Goal: Task Accomplishment & Management: Manage account settings

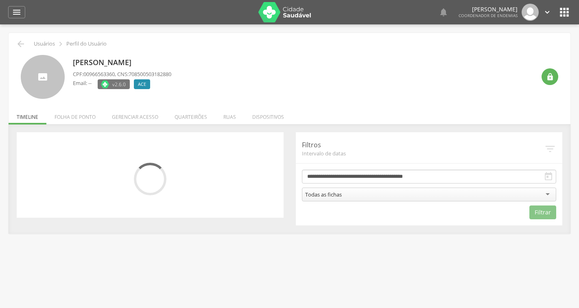
click at [197, 122] on li "Quarteirões" at bounding box center [191, 114] width 49 height 19
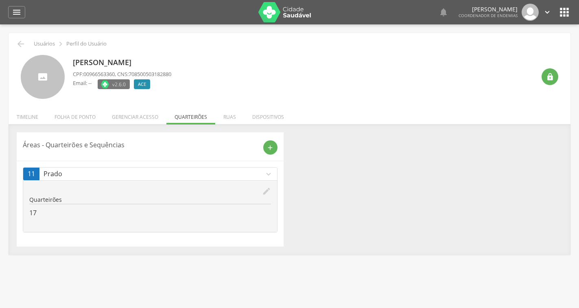
click at [264, 192] on icon "edit" at bounding box center [266, 191] width 9 height 9
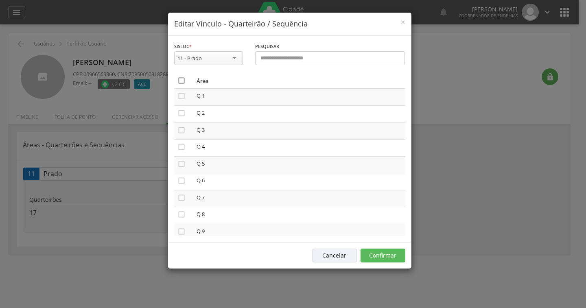
click at [181, 83] on icon "" at bounding box center [182, 81] width 8 height 8
click at [181, 83] on icon "" at bounding box center [182, 81] width 8 height 8
click at [393, 252] on button "Confirmar" at bounding box center [383, 256] width 45 height 14
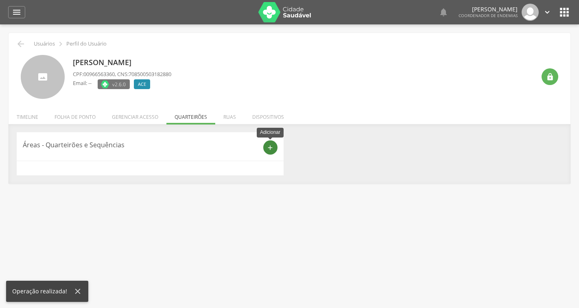
click at [276, 150] on div "add" at bounding box center [270, 147] width 14 height 14
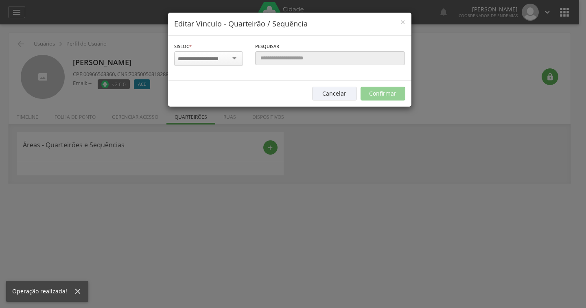
click at [219, 64] on div at bounding box center [208, 58] width 69 height 15
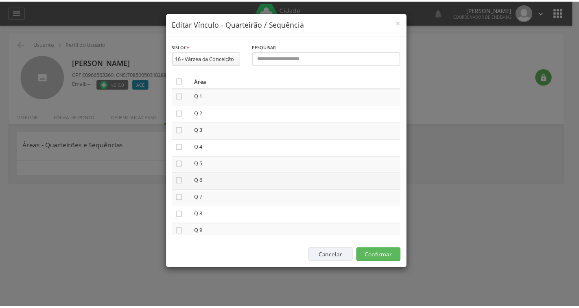
scroll to position [204, 0]
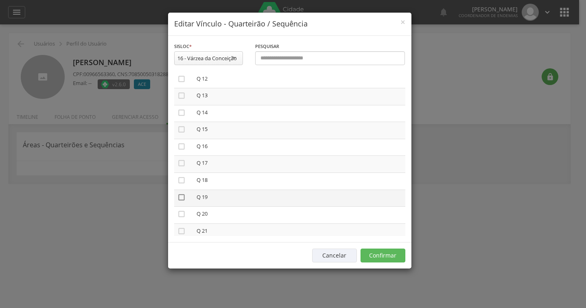
click at [180, 197] on icon "" at bounding box center [182, 197] width 8 height 8
click at [397, 259] on button "Confirmar" at bounding box center [383, 256] width 45 height 14
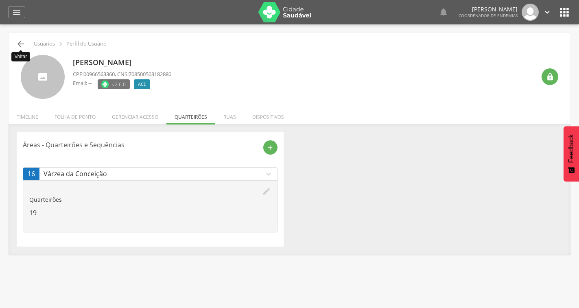
click at [18, 45] on icon "" at bounding box center [21, 44] width 10 height 10
